Goal: Task Accomplishment & Management: Use online tool/utility

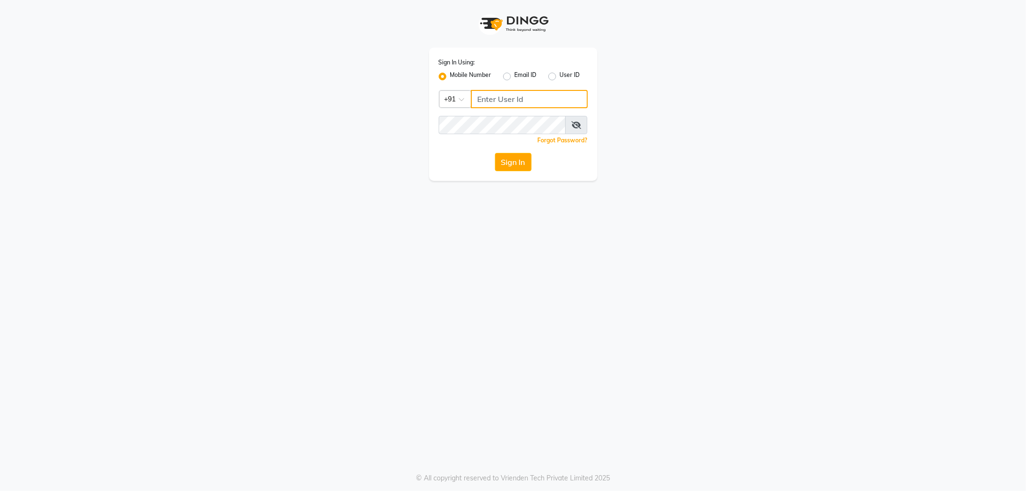
click at [556, 100] on input "Username" at bounding box center [529, 99] width 117 height 18
type input "9963099699"
click at [495, 153] on button "Sign In" at bounding box center [513, 162] width 37 height 18
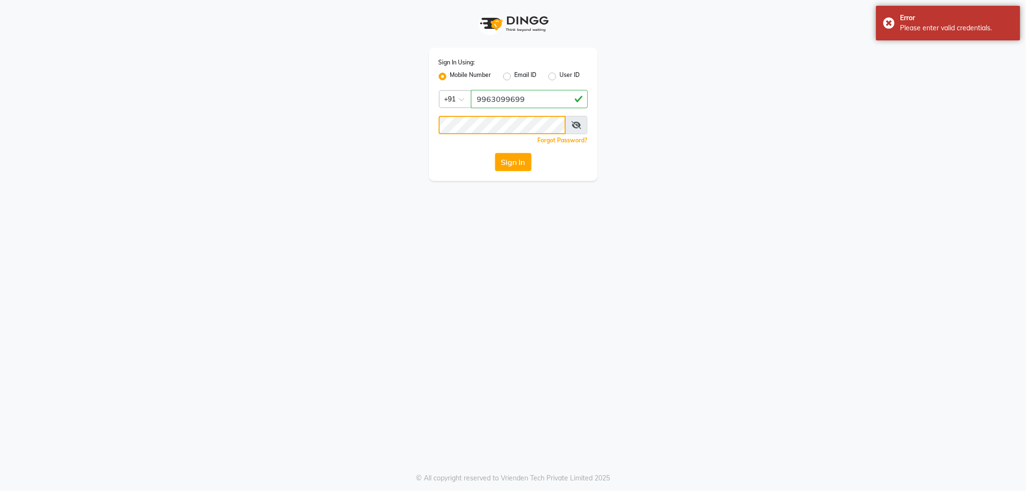
click at [495, 153] on button "Sign In" at bounding box center [513, 162] width 37 height 18
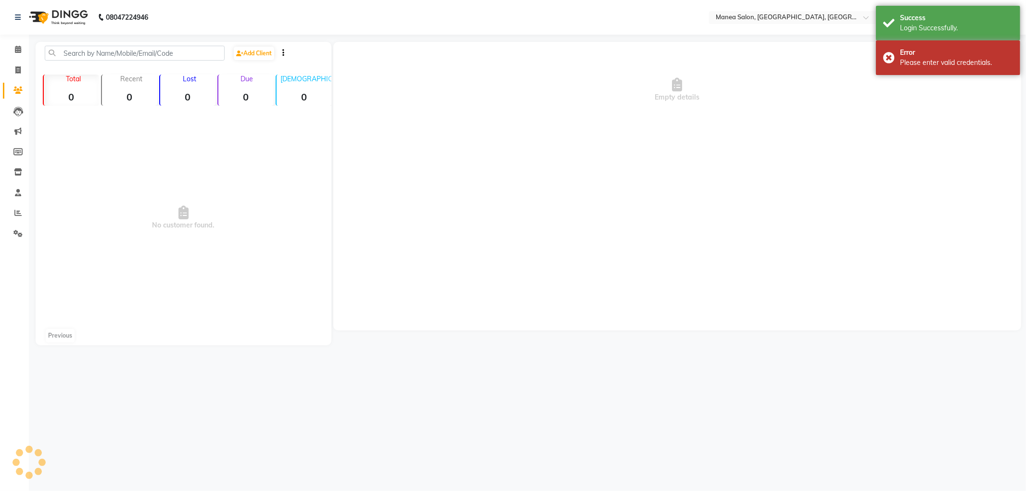
select select "en"
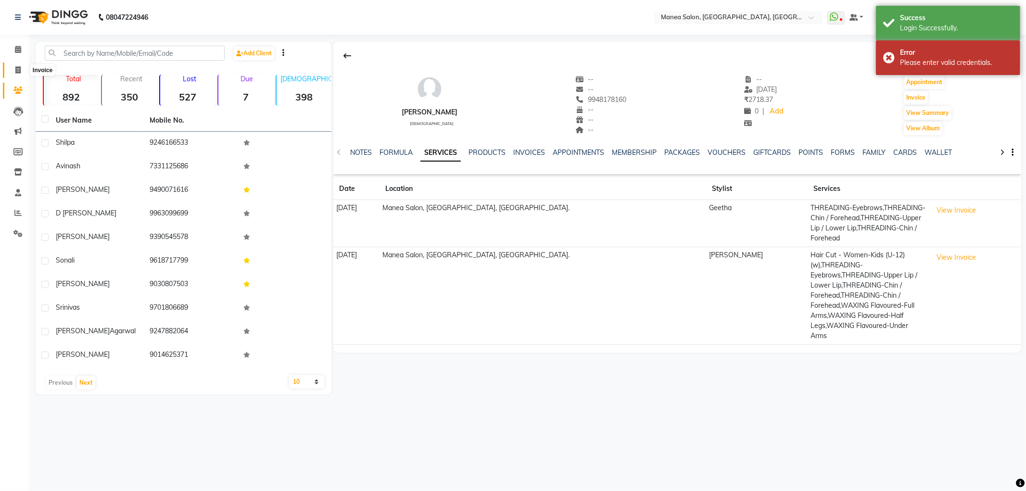
click at [17, 66] on icon at bounding box center [17, 69] width 5 height 7
select select "6587"
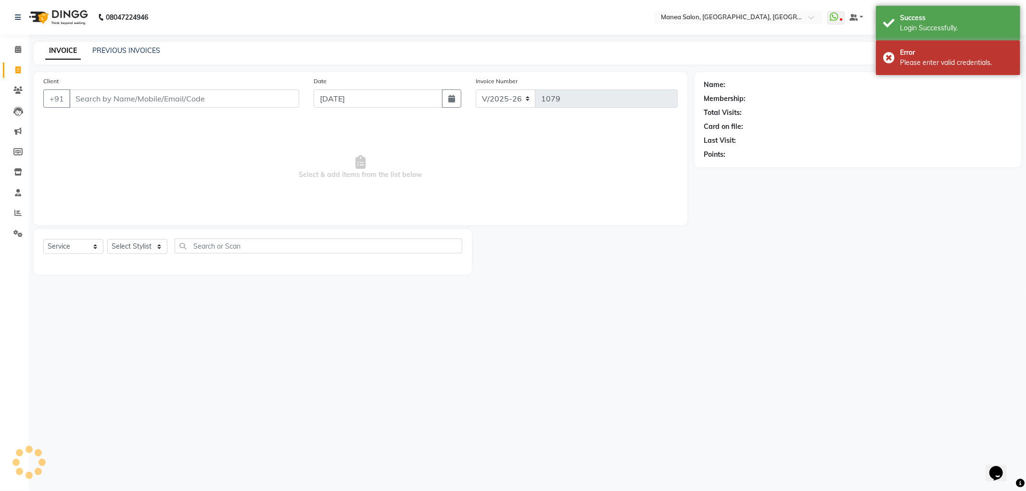
click at [104, 94] on input "Client" at bounding box center [184, 98] width 230 height 18
select select "membership"
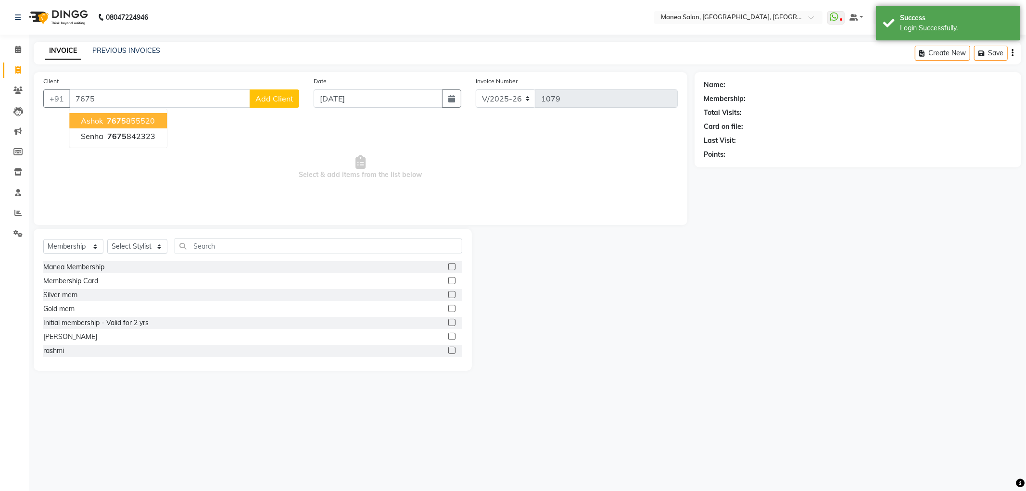
click at [133, 118] on ngb-highlight "7675 855520" at bounding box center [130, 121] width 50 height 10
type input "7675855520"
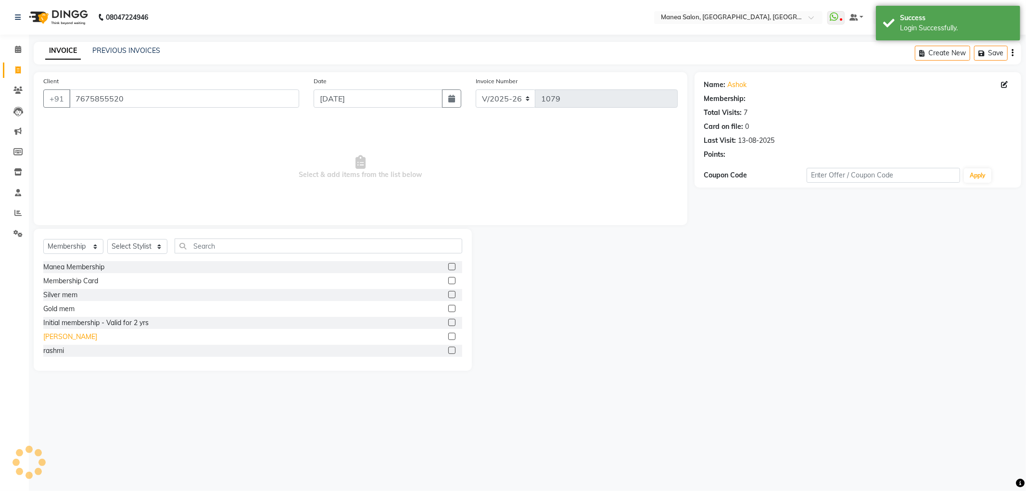
select select "1: Object"
drag, startPoint x: 78, startPoint y: 242, endPoint x: 79, endPoint y: 248, distance: 5.9
click at [78, 242] on select "Select Service Product Membership Package Voucher Prepaid Gift Card" at bounding box center [73, 246] width 60 height 15
select select "service"
click at [43, 240] on select "Select Service Product Membership Package Voucher Prepaid Gift Card" at bounding box center [73, 246] width 60 height 15
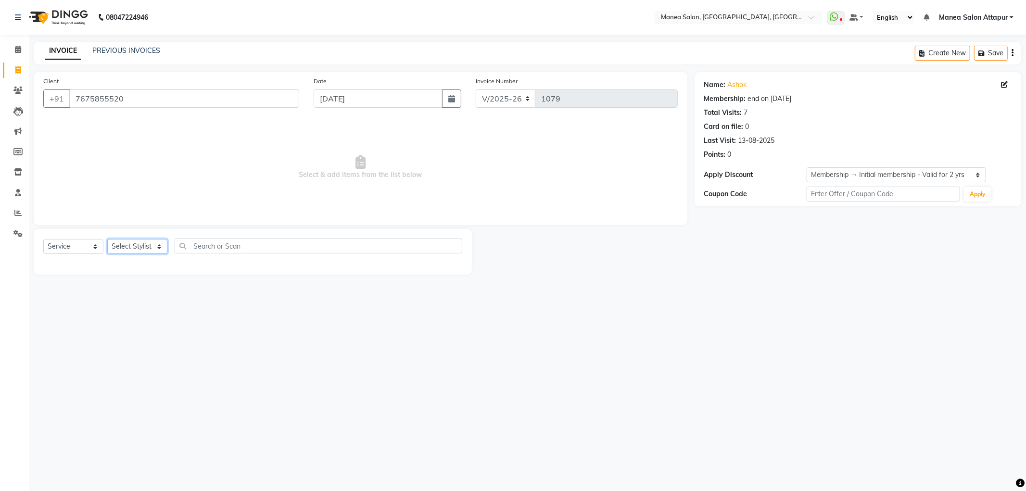
drag, startPoint x: 136, startPoint y: 240, endPoint x: 137, endPoint y: 246, distance: 6.3
click at [136, 240] on select "Select Stylist Aryan Ashok [PERSON_NAME] [PERSON_NAME] [PERSON_NAME] [PERSON_NA…" at bounding box center [137, 246] width 60 height 15
select select "84082"
click at [107, 240] on select "Select Stylist Aryan Ashok [PERSON_NAME] [PERSON_NAME] [PERSON_NAME] [PERSON_NA…" at bounding box center [137, 246] width 60 height 15
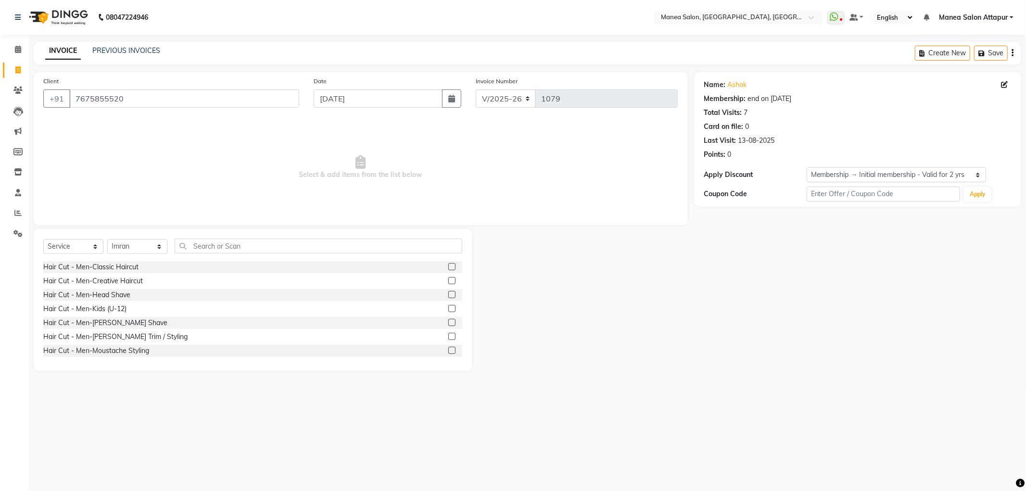
click at [448, 281] on label at bounding box center [451, 280] width 7 height 7
click at [448, 281] on input "checkbox" at bounding box center [451, 281] width 6 height 6
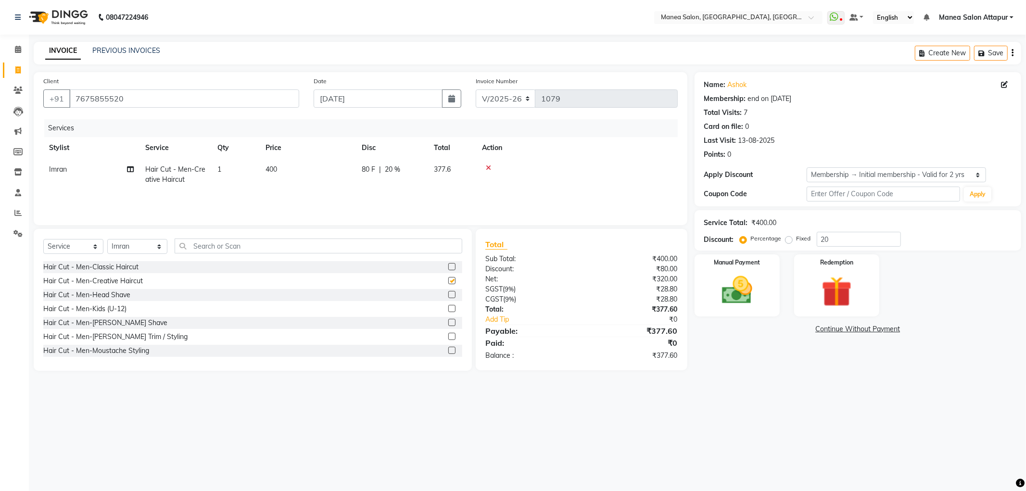
checkbox input "false"
drag, startPoint x: 444, startPoint y: 335, endPoint x: 422, endPoint y: 323, distance: 24.8
click at [448, 335] on label at bounding box center [451, 336] width 7 height 7
click at [448, 335] on input "checkbox" at bounding box center [451, 337] width 6 height 6
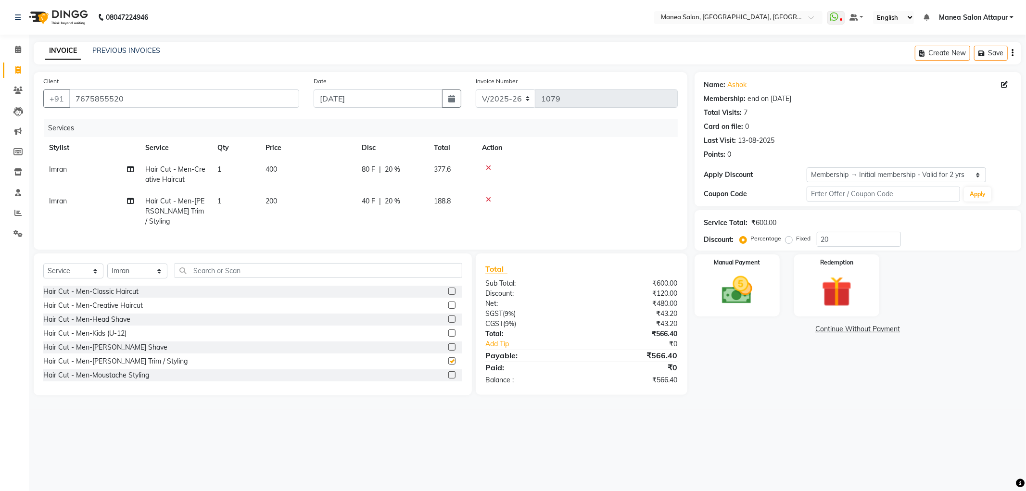
checkbox input "false"
click at [334, 270] on input "text" at bounding box center [319, 270] width 288 height 15
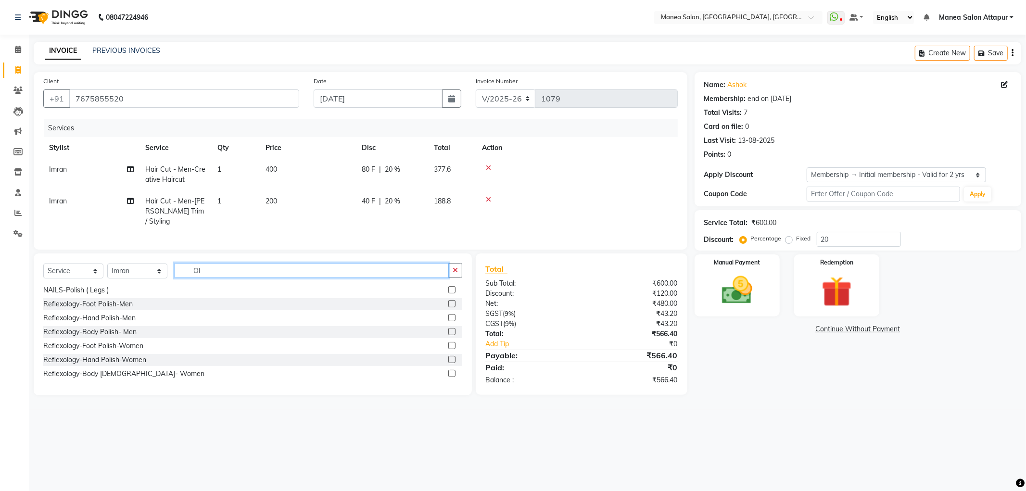
type input "O"
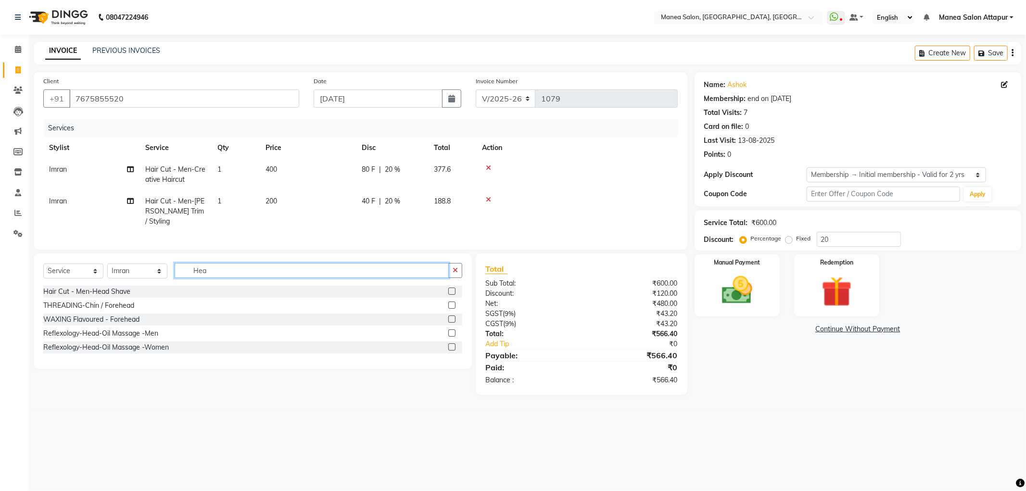
scroll to position [0, 0]
type input "Head"
click at [449, 330] on label at bounding box center [451, 333] width 7 height 7
click at [449, 331] on input "checkbox" at bounding box center [451, 334] width 6 height 6
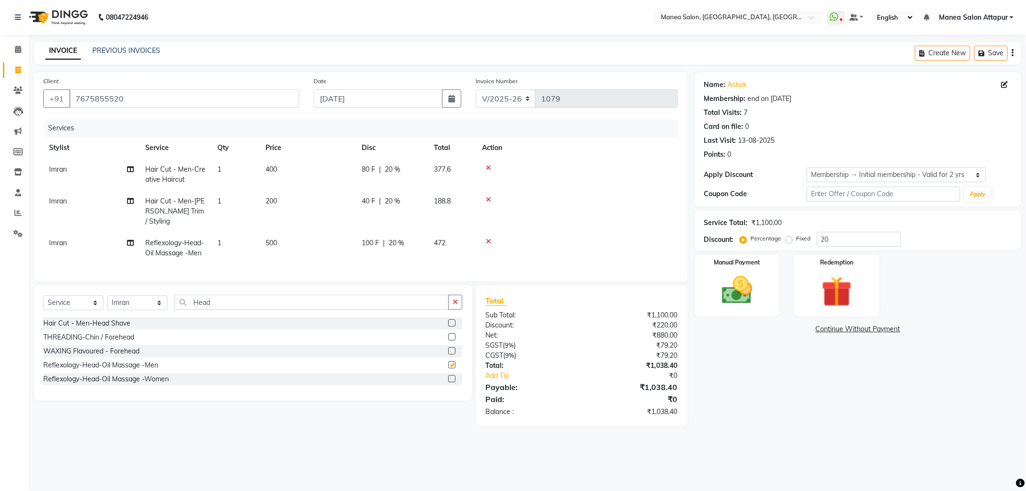
checkbox input "false"
click at [742, 297] on img at bounding box center [737, 290] width 51 height 37
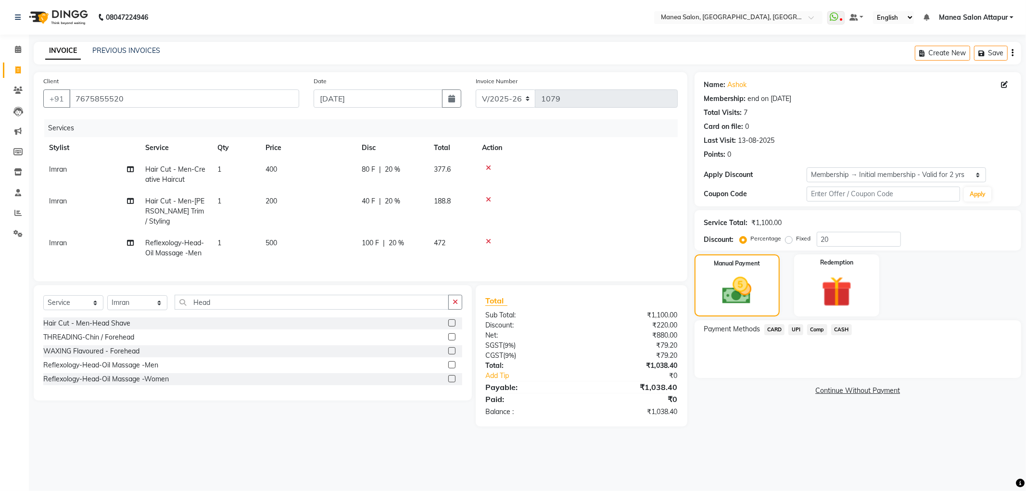
click at [799, 328] on span "UPI" at bounding box center [796, 329] width 15 height 11
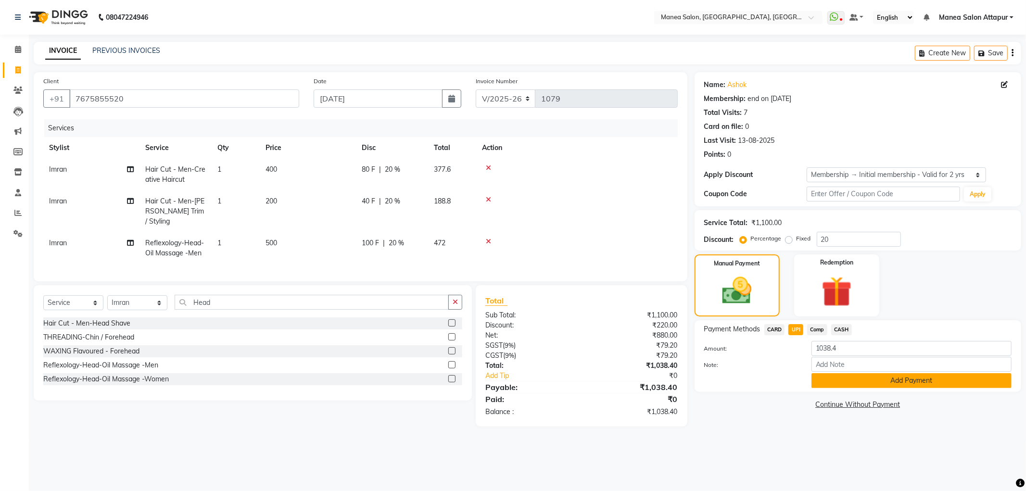
click at [867, 373] on button "Add Payment" at bounding box center [912, 380] width 200 height 15
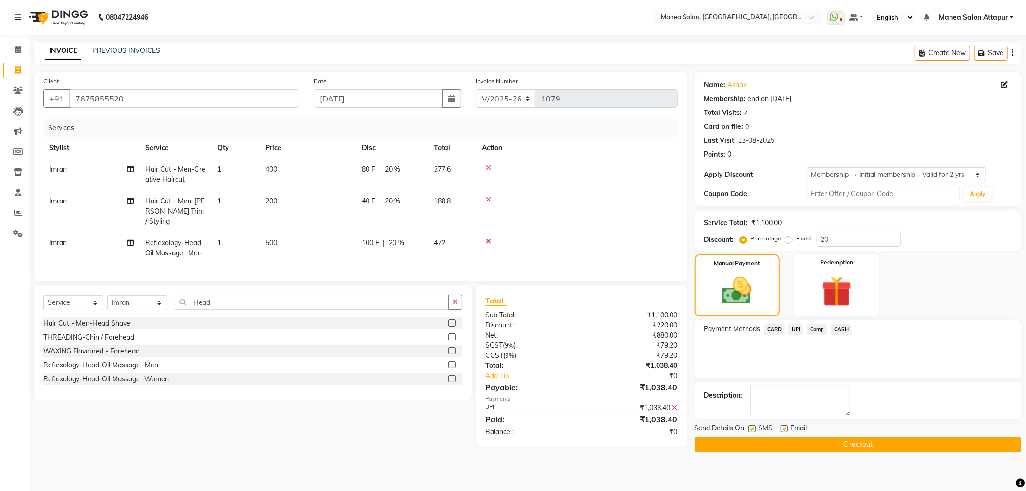
click at [799, 328] on span "UPI" at bounding box center [796, 329] width 15 height 11
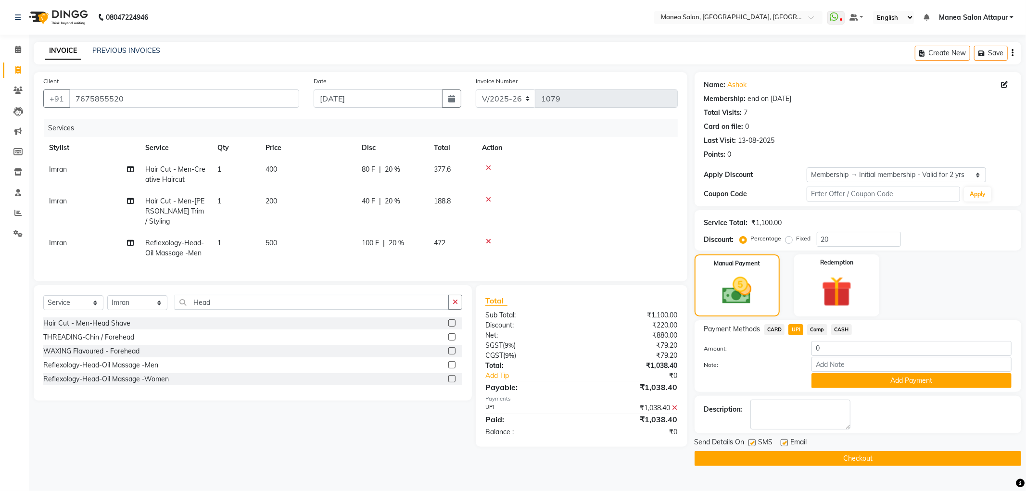
click at [677, 406] on div "₹1,038.40" at bounding box center [633, 408] width 103 height 10
click at [672, 406] on div "₹1,038.40" at bounding box center [633, 408] width 103 height 10
click at [673, 405] on icon at bounding box center [675, 408] width 5 height 7
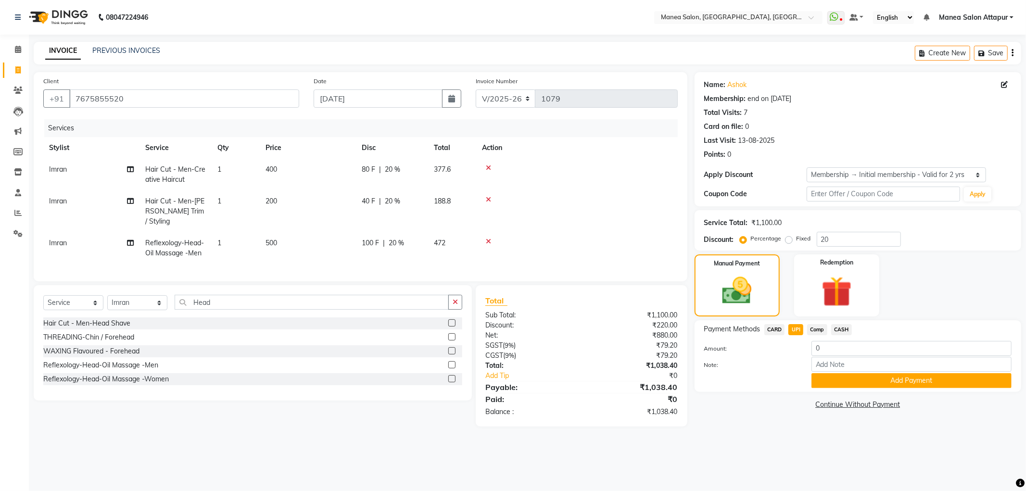
click at [777, 329] on span "CARD" at bounding box center [775, 329] width 21 height 11
type input "1038.4"
click at [795, 329] on span "UPI" at bounding box center [796, 329] width 15 height 11
click at [845, 362] on input "Note:" at bounding box center [912, 364] width 200 height 15
type input "Salon Account"
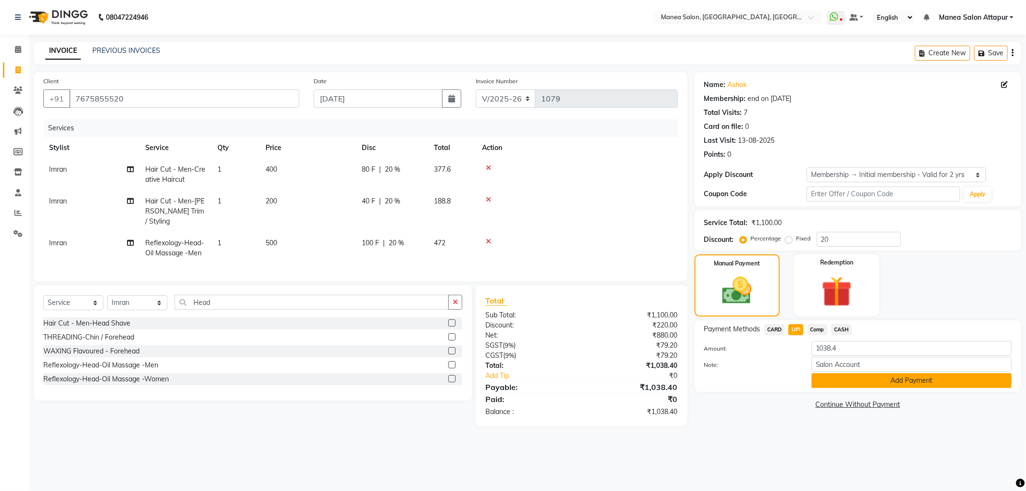
click at [883, 382] on button "Add Payment" at bounding box center [912, 380] width 200 height 15
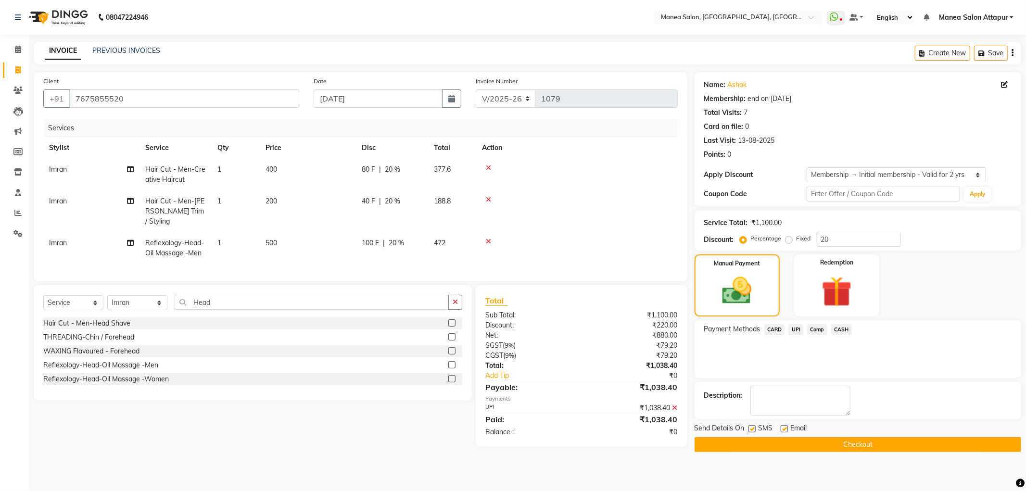
click at [775, 442] on button "Checkout" at bounding box center [858, 444] width 327 height 15
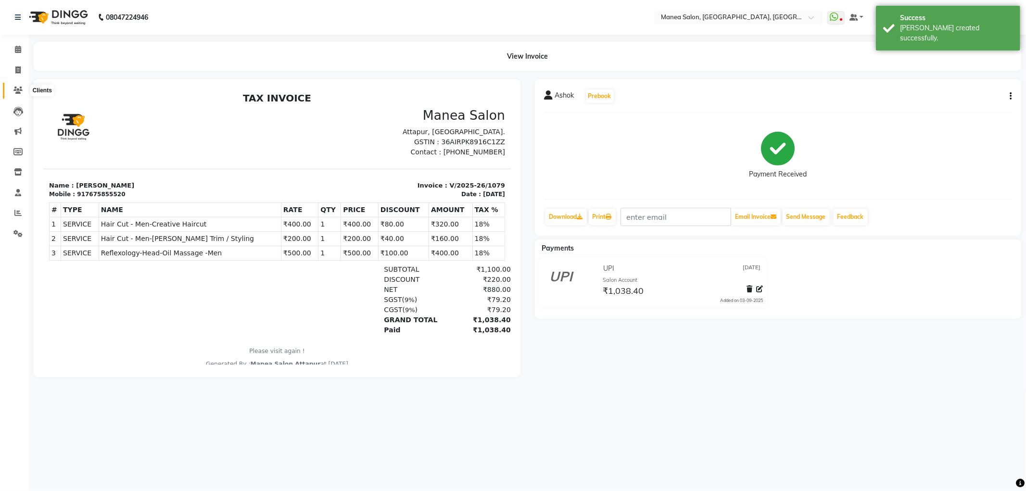
click at [21, 90] on icon at bounding box center [17, 90] width 9 height 7
